Goal: Answer question/provide support

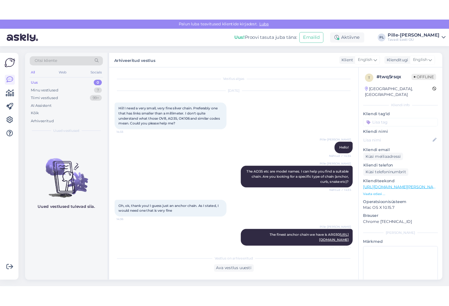
scroll to position [263, 0]
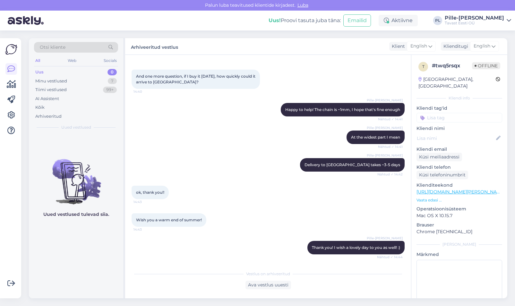
click at [513, 129] on div "Otsi kliente All Web Socials Uus 0 Minu vestlused 7 Tiimi vestlused 99+ AI Assi…" at bounding box center [270, 168] width 490 height 276
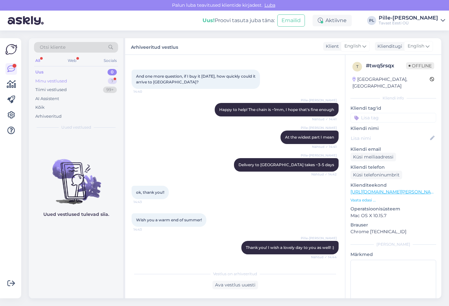
click at [53, 80] on div "Minu vestlused" at bounding box center [51, 81] width 32 height 6
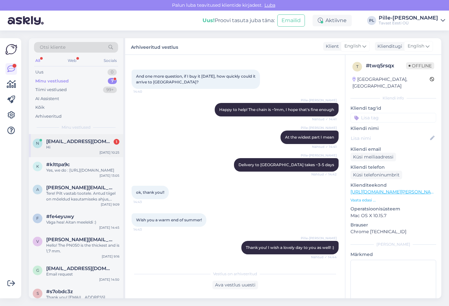
click at [82, 153] on div "n [EMAIL_ADDRESS][DOMAIN_NAME] 1 Hi [DATE] 10:25" at bounding box center [76, 145] width 94 height 23
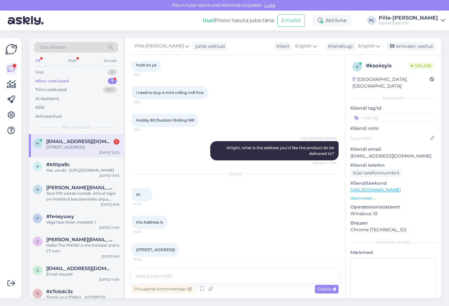
scroll to position [170, 0]
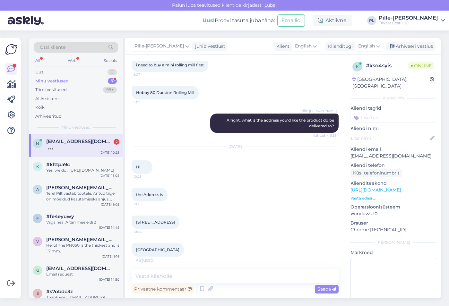
drag, startPoint x: 137, startPoint y: 222, endPoint x: 199, endPoint y: 214, distance: 62.8
click at [199, 214] on div "[STREET_ADDRESS] [DATE] 10:26" at bounding box center [235, 223] width 207 height 28
drag, startPoint x: 199, startPoint y: 214, endPoint x: 192, endPoint y: 221, distance: 10.0
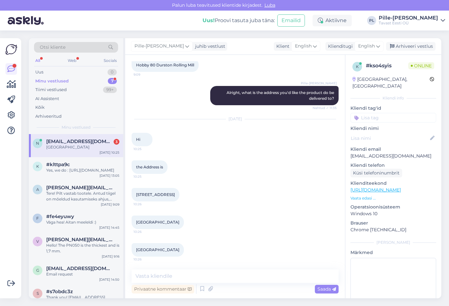
copy span "[STREET_ADDRESS]"
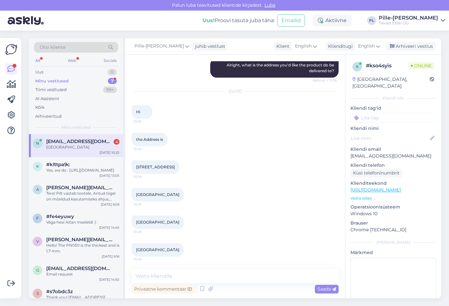
drag, startPoint x: 182, startPoint y: 195, endPoint x: 128, endPoint y: 201, distance: 53.6
click at [128, 201] on div "Vestlus algas [DATE] Hi Can you ship to [GEOGRAPHIC_DATA]? Thank you. 7:46 Pill…" at bounding box center [235, 177] width 220 height 244
click at [187, 157] on div "[STREET_ADDRESS] [DATE] 10:26" at bounding box center [235, 167] width 207 height 28
drag, startPoint x: 136, startPoint y: 167, endPoint x: 218, endPoint y: 170, distance: 81.9
click at [218, 170] on div "[STREET_ADDRESS] [DATE] 10:26" at bounding box center [235, 167] width 207 height 28
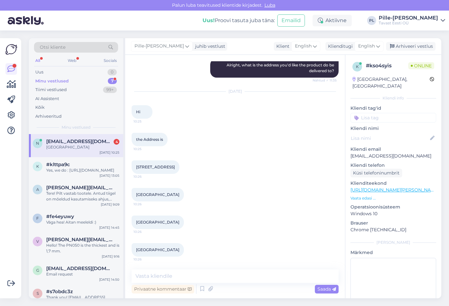
copy span "[STREET_ADDRESS]"
click at [190, 189] on div at bounding box center [187, 194] width 6 height 13
drag, startPoint x: 136, startPoint y: 221, endPoint x: 150, endPoint y: 223, distance: 13.6
click at [150, 223] on span "[GEOGRAPHIC_DATA]" at bounding box center [157, 222] width 43 height 5
copy span "43000"
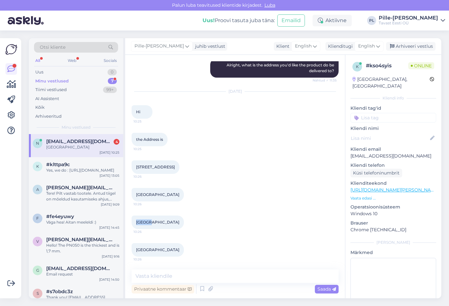
click at [151, 222] on span "[GEOGRAPHIC_DATA]" at bounding box center [157, 222] width 43 height 5
drag, startPoint x: 151, startPoint y: 223, endPoint x: 192, endPoint y: 224, distance: 41.1
click at [184, 224] on div "[GEOGRAPHIC_DATA] 10:26" at bounding box center [158, 222] width 52 height 13
copy div "Kajang [GEOGRAPHIC_DATA] 10:26"
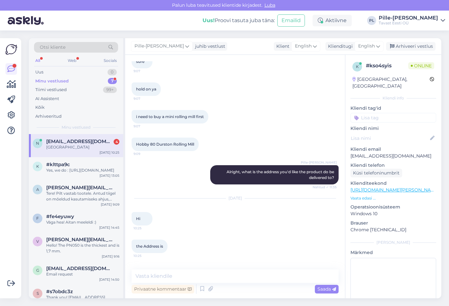
scroll to position [65, 0]
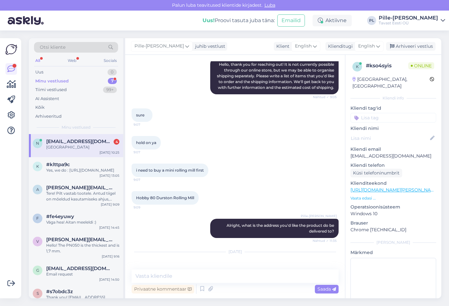
click at [139, 198] on span "Hobby 80 Durston Rolling Mill" at bounding box center [165, 197] width 58 height 5
drag, startPoint x: 137, startPoint y: 198, endPoint x: 208, endPoint y: 195, distance: 71.0
click at [208, 195] on div "Hobby 80 Durston Rolling Mill 9:09" at bounding box center [235, 198] width 207 height 28
drag, startPoint x: 208, startPoint y: 195, endPoint x: 191, endPoint y: 197, distance: 17.8
copy span "Hobby 80 Durston Rolling Mill"
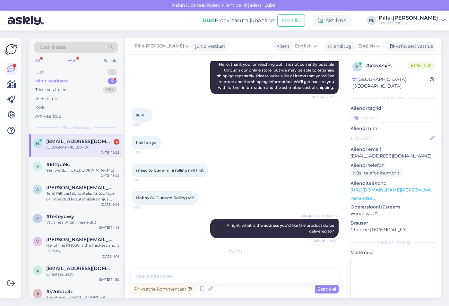
click at [404, 187] on link "[URL][DOMAIN_NAME][PERSON_NAME]" at bounding box center [395, 190] width 89 height 6
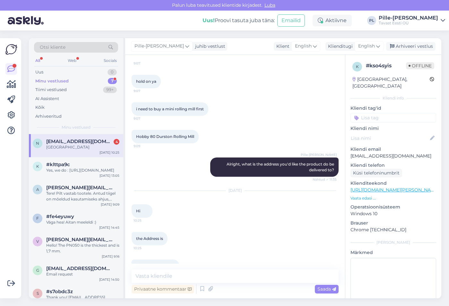
scroll to position [226, 0]
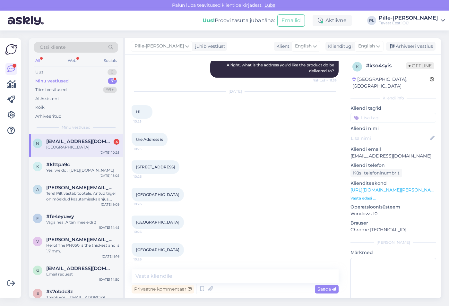
click at [178, 269] on div "Vestlus algas [DATE] Hi Can you ship to [GEOGRAPHIC_DATA]? Thank you. 7:46 Pill…" at bounding box center [235, 177] width 220 height 244
click at [182, 273] on textarea at bounding box center [235, 276] width 207 height 13
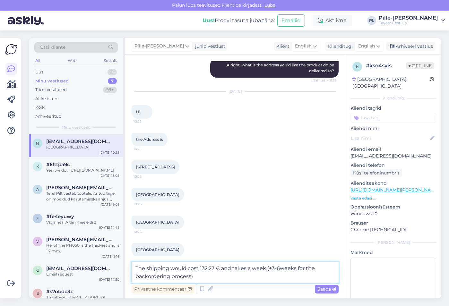
click at [280, 270] on textarea "The shipping would cost 132,27 € and takes a week (+3-6weeks for the backorderi…" at bounding box center [235, 272] width 207 height 21
click at [270, 269] on textarea "The shipping would cost 132,27 € and takes a week (+3-6 weeks for the backorder…" at bounding box center [235, 272] width 207 height 21
click at [280, 278] on textarea "The shipping would cost 132,27 € and takes a week (+ 3-6 weeks for the backorde…" at bounding box center [235, 272] width 207 height 21
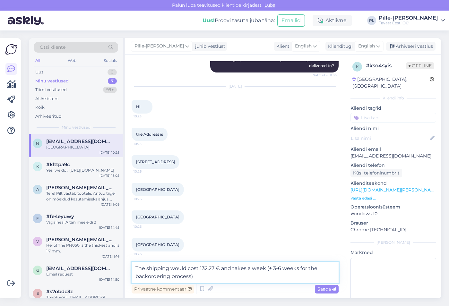
scroll to position [233, 0]
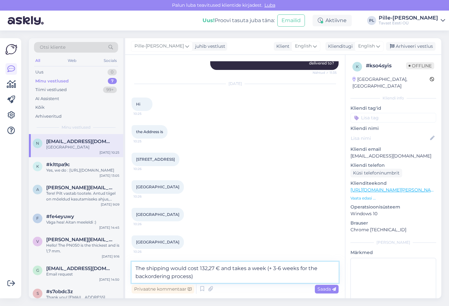
drag, startPoint x: 214, startPoint y: 267, endPoint x: 202, endPoint y: 270, distance: 12.3
click at [202, 270] on textarea "The shipping would cost 132,27 € and takes a week (+ 3-6 weeks for the backorde…" at bounding box center [235, 272] width 207 height 21
click at [208, 275] on textarea "The shipping would cost ~140 € and takes a week (+ 3-6 weeks for the backorderi…" at bounding box center [235, 272] width 207 height 21
click at [248, 270] on textarea "The shipping would cost ~140 € and takes a week (+ 3-6 weeks for the backorderi…" at bounding box center [235, 272] width 207 height 21
click at [261, 280] on textarea "The shipping would cost ~140 € and takes about 1 week (+ 3-6 weeks for the back…" at bounding box center [235, 272] width 207 height 21
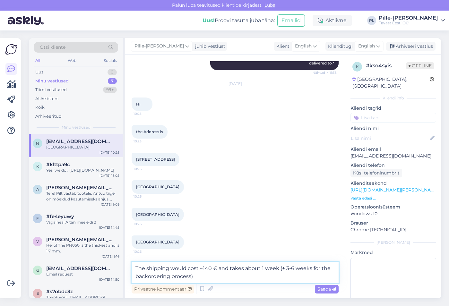
click at [251, 280] on textarea "The shipping would cost ~140 € and takes about 1 week (+ 3-6 weeks for the back…" at bounding box center [235, 272] width 207 height 21
click at [242, 269] on textarea "The shipping would cost ~140 € and takes about 1 week (+ 3-6 weeks for the back…" at bounding box center [235, 272] width 207 height 21
click at [248, 280] on textarea "The shipping would cost ~140 € and take about 1 week (+ 3-6 weeks for the backo…" at bounding box center [235, 272] width 207 height 21
type textarea "The shipping would cost ~140 € and take about 1 week (+ 3-6 weeks for the backo…"
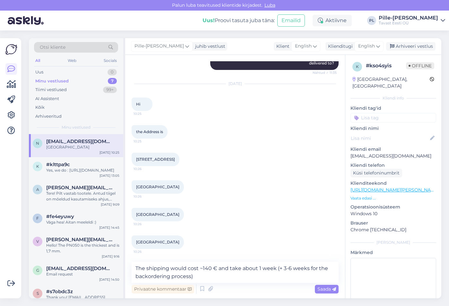
click at [326, 291] on span "Saada" at bounding box center [326, 289] width 19 height 6
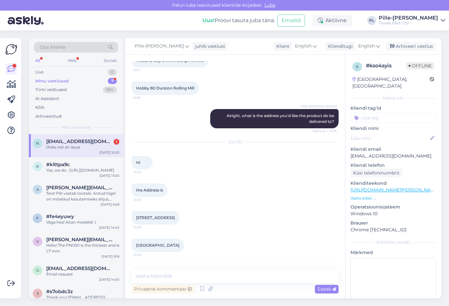
scroll to position [287, 0]
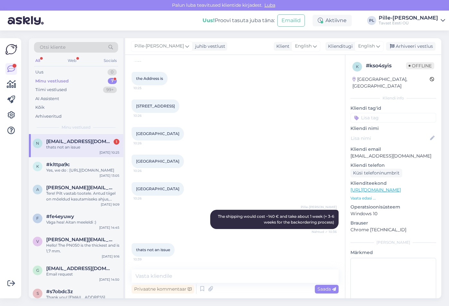
click at [85, 148] on div "thats not an issue" at bounding box center [82, 147] width 73 height 6
